Goal: Transaction & Acquisition: Book appointment/travel/reservation

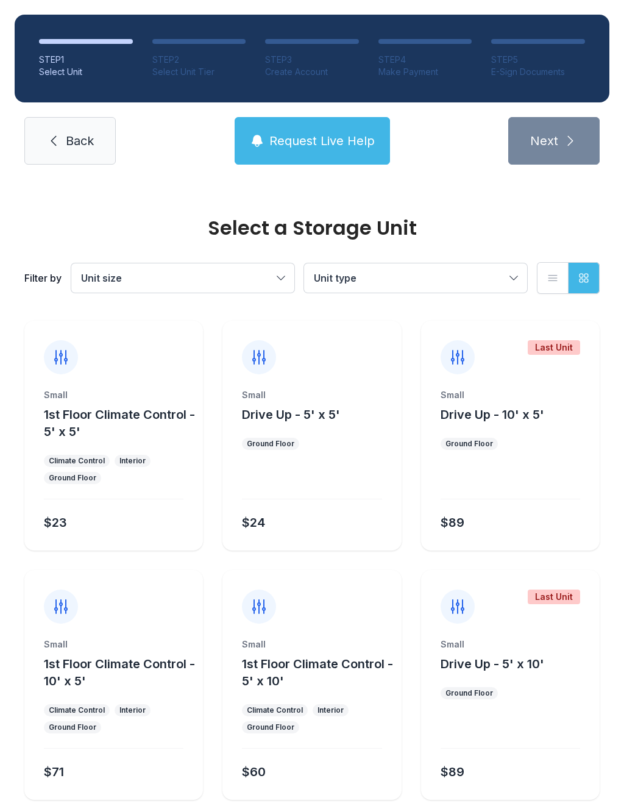
click at [137, 429] on button "1st Floor Climate Control - 5' x 5'" at bounding box center [121, 423] width 154 height 34
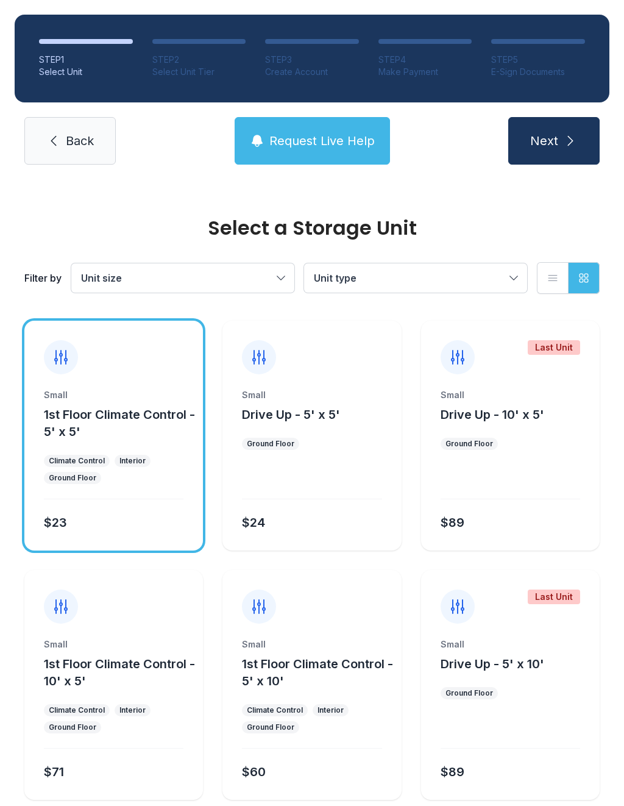
click at [270, 448] on div "Ground Floor" at bounding box center [271, 444] width 48 height 10
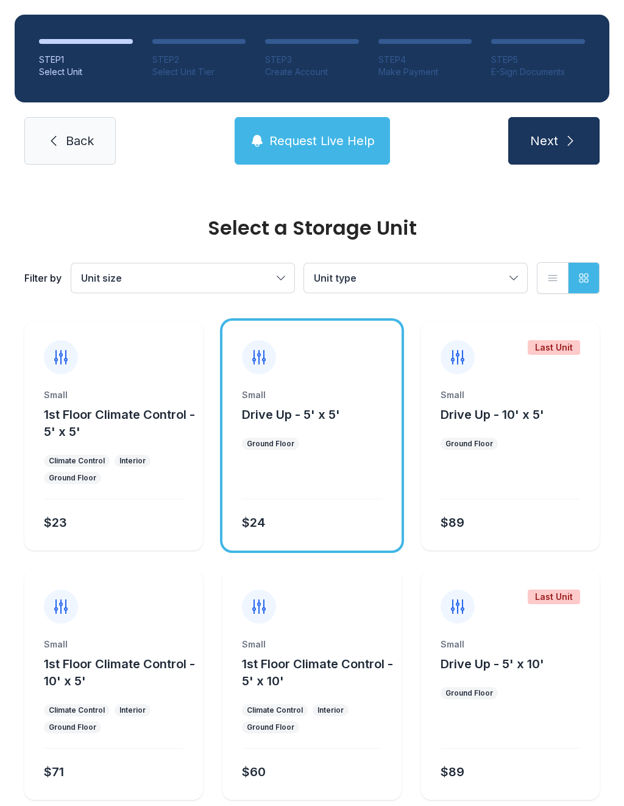
click at [132, 384] on div "Small 1st Floor Climate Control - 5' x 5' Climate Control Interior Ground Floor…" at bounding box center [113, 436] width 179 height 230
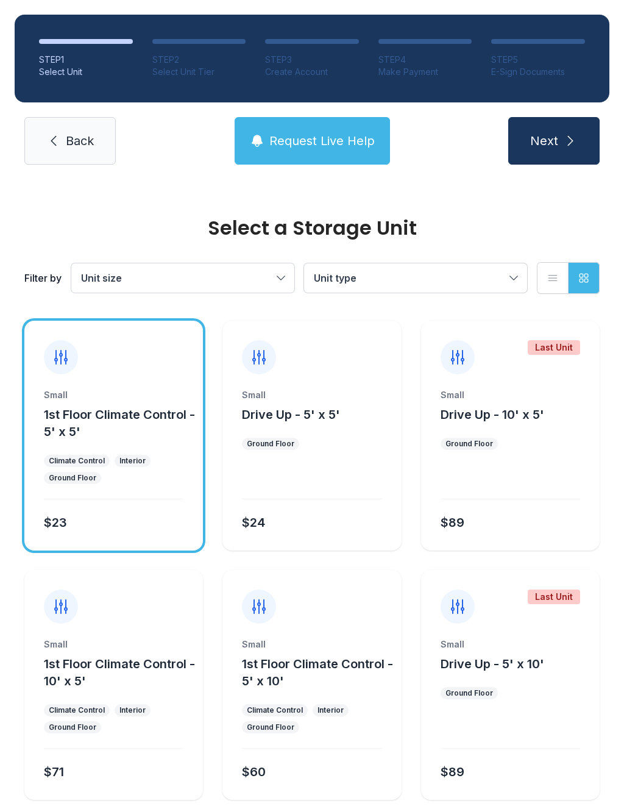
click at [48, 340] on div at bounding box center [113, 348] width 179 height 54
click at [155, 506] on div "Small 1st Floor Climate Control - 5' x 5' Climate Control Interior Ground Floor…" at bounding box center [113, 470] width 179 height 162
click at [137, 377] on div "Small 1st Floor Climate Control - 5' x 5' Climate Control Interior Ground Floor…" at bounding box center [113, 436] width 179 height 230
click at [111, 524] on div "$23" at bounding box center [111, 520] width 145 height 22
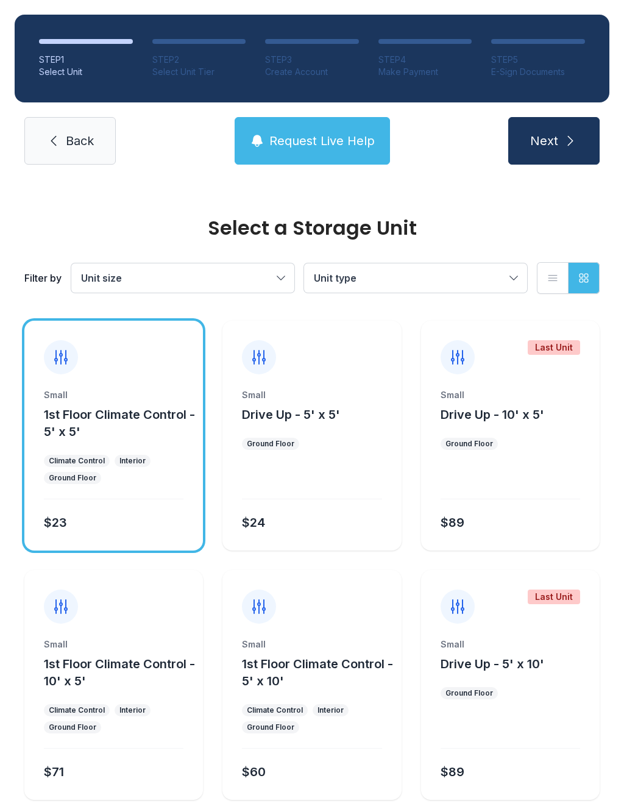
click at [518, 267] on button "Unit type" at bounding box center [415, 277] width 223 height 29
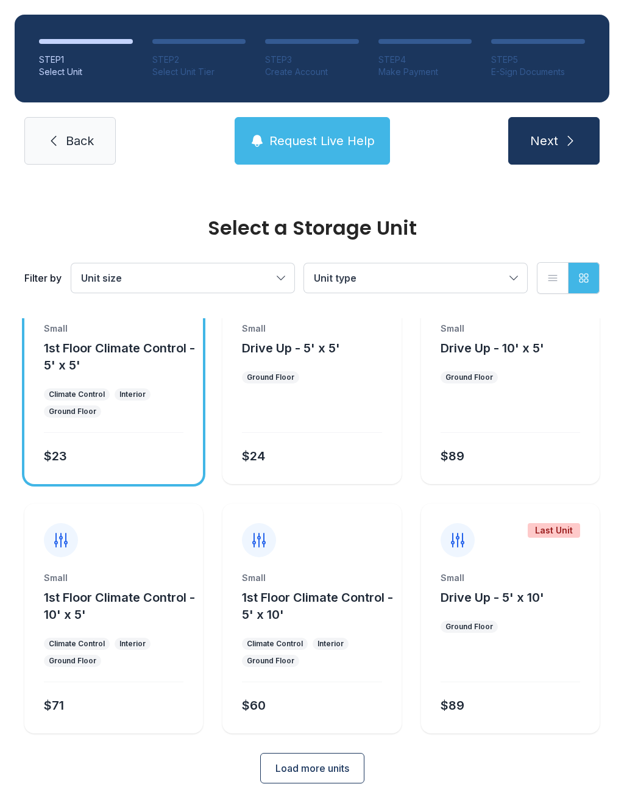
scroll to position [66, 0]
click at [223, 276] on span "Unit size" at bounding box center [176, 278] width 191 height 15
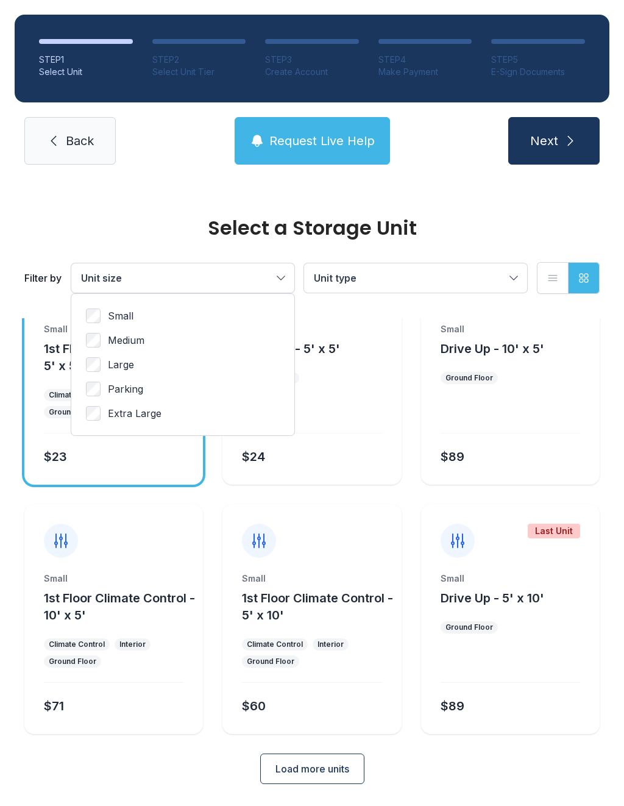
click at [128, 382] on span "Parking" at bounding box center [125, 389] width 35 height 15
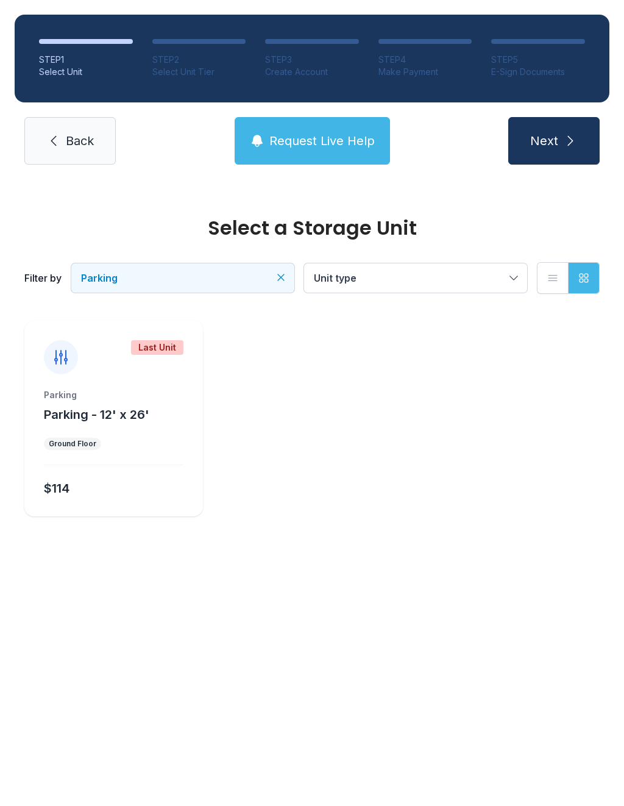
click at [135, 437] on div "Parking Parking - 12' x 26' Ground Floor $114" at bounding box center [113, 452] width 179 height 127
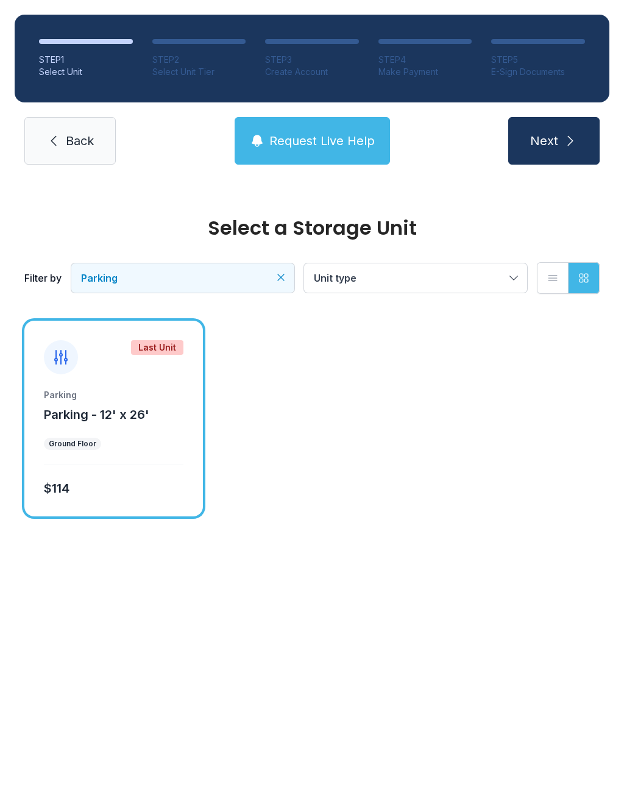
click at [517, 143] on button "Next" at bounding box center [554, 141] width 91 height 48
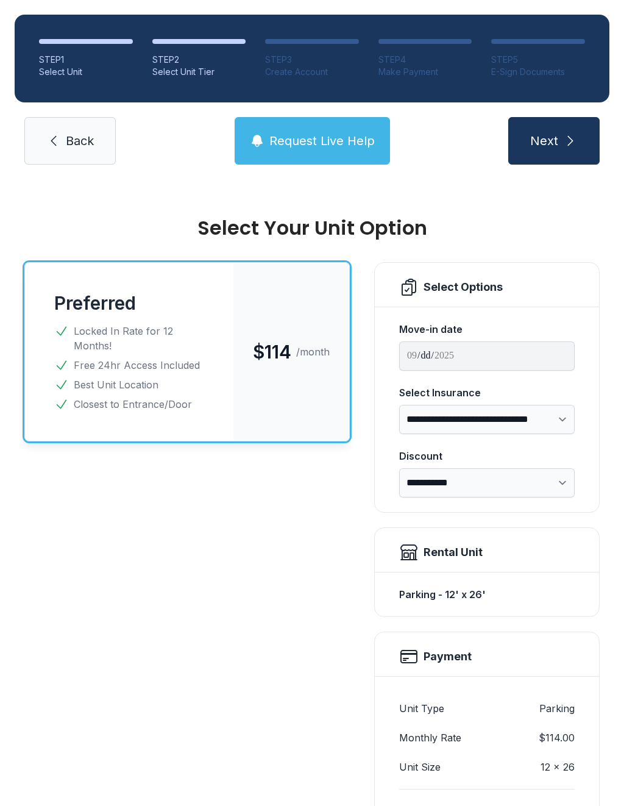
click at [54, 133] on link "Back" at bounding box center [69, 141] width 91 height 48
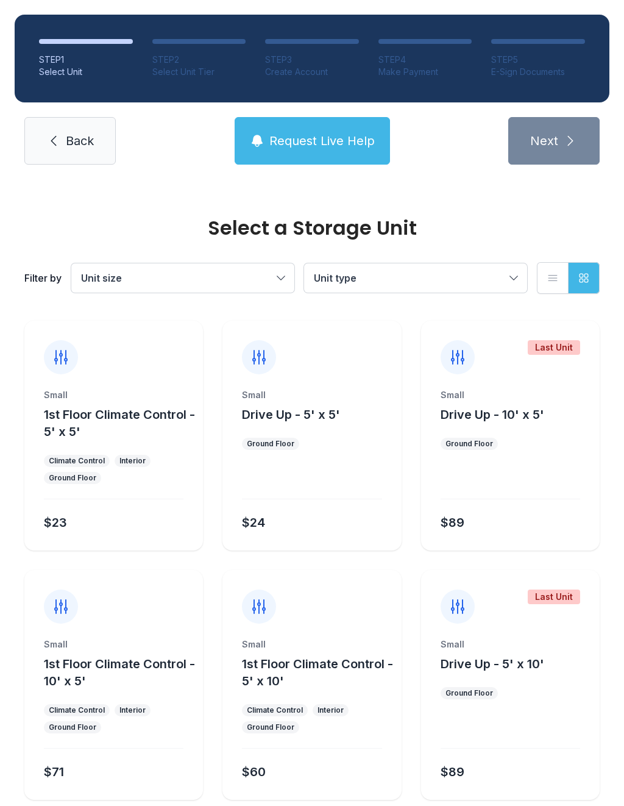
click at [78, 134] on span "Back" at bounding box center [80, 140] width 28 height 17
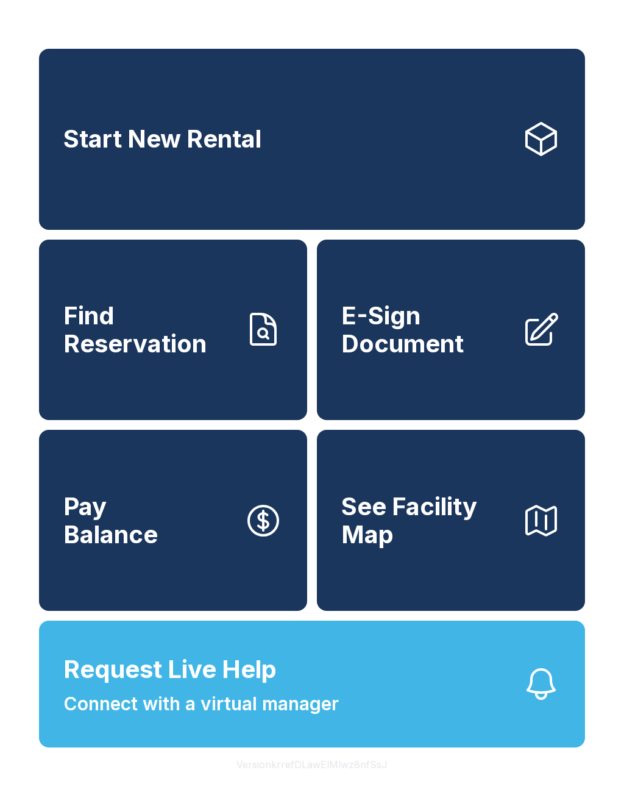
click at [332, 141] on link "Start New Rental" at bounding box center [312, 139] width 546 height 181
